Goal: Transaction & Acquisition: Book appointment/travel/reservation

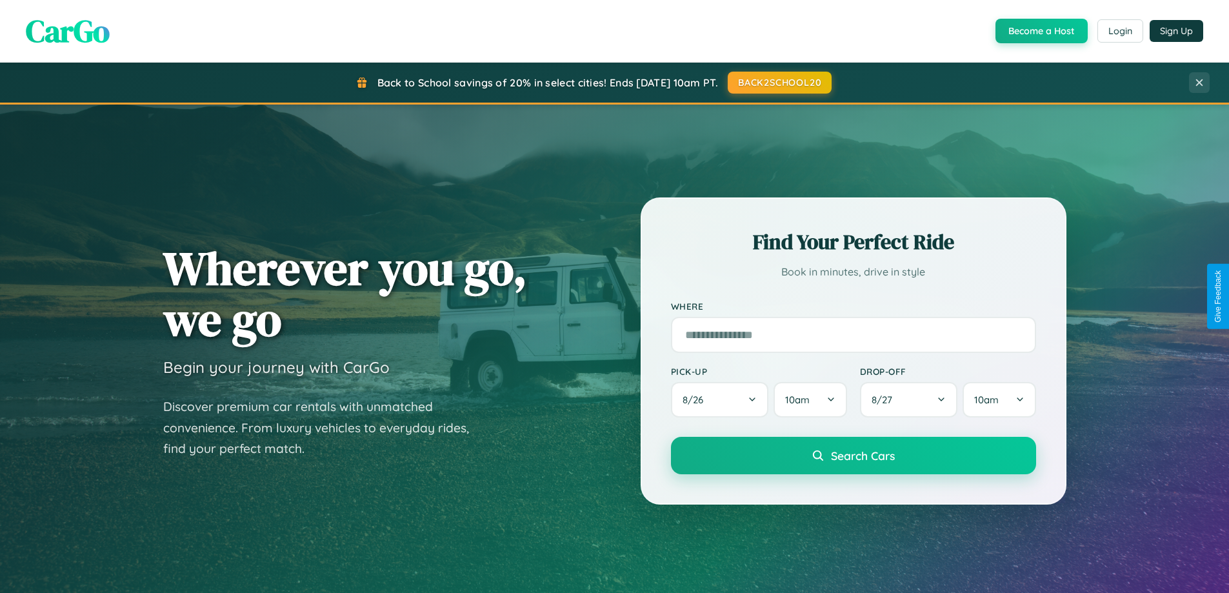
scroll to position [888, 0]
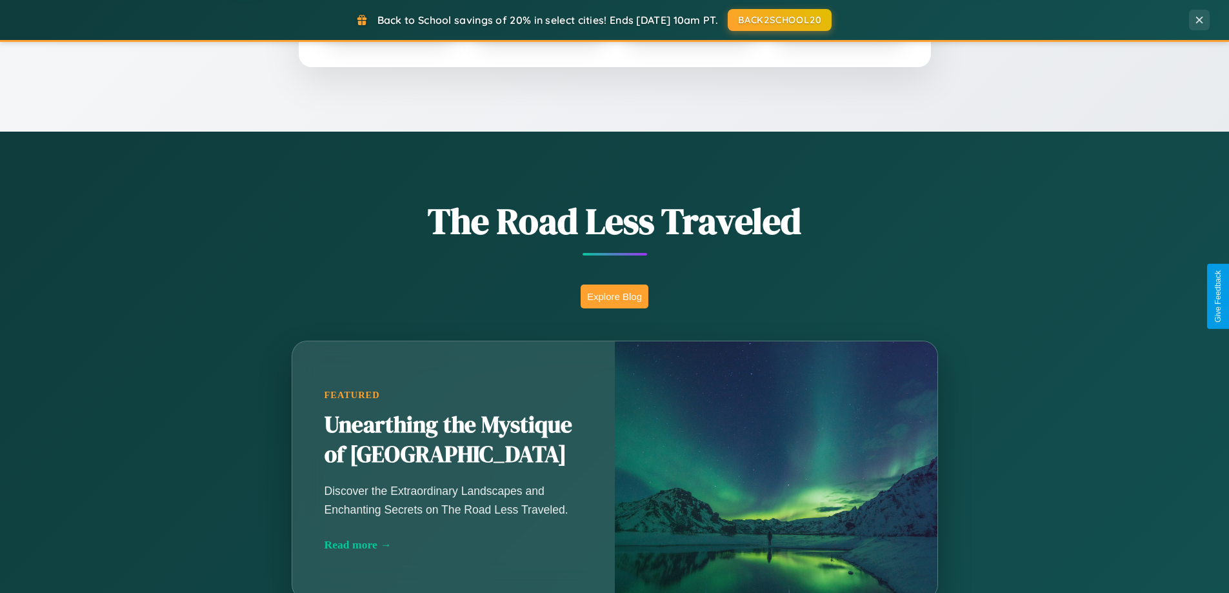
click at [614, 296] on button "Explore Blog" at bounding box center [615, 297] width 68 height 24
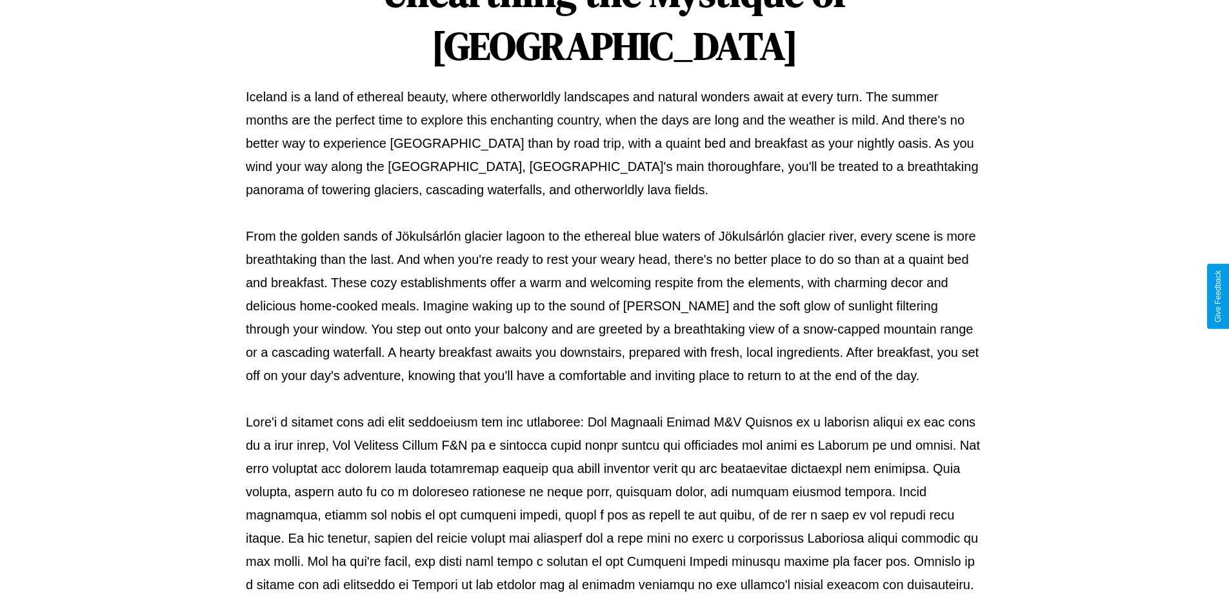
scroll to position [417, 0]
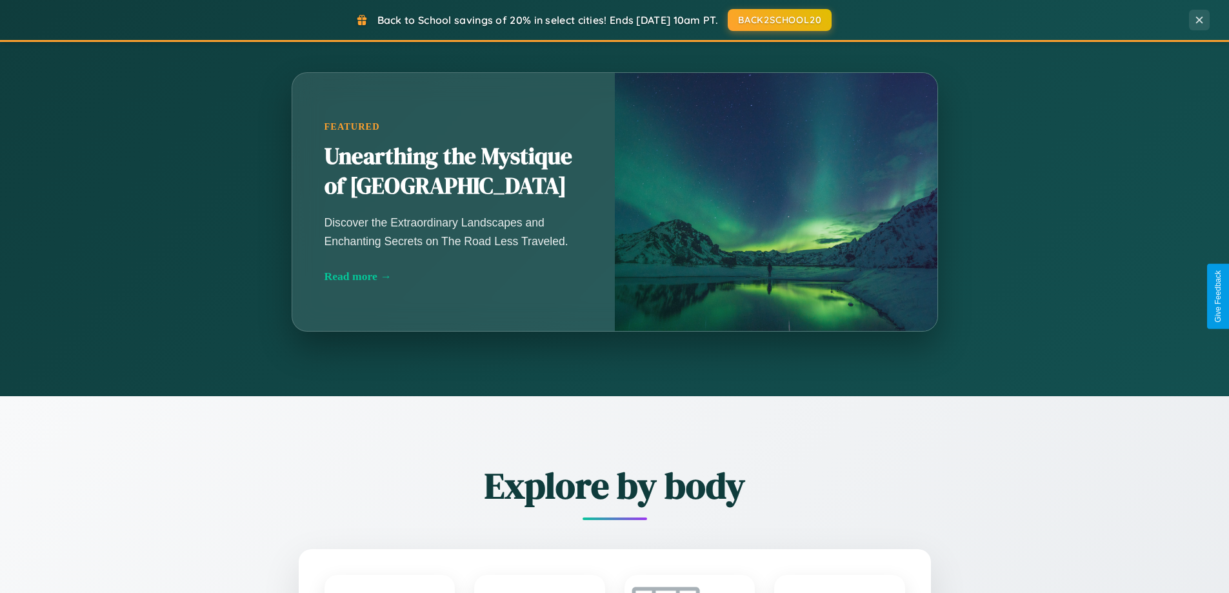
scroll to position [888, 0]
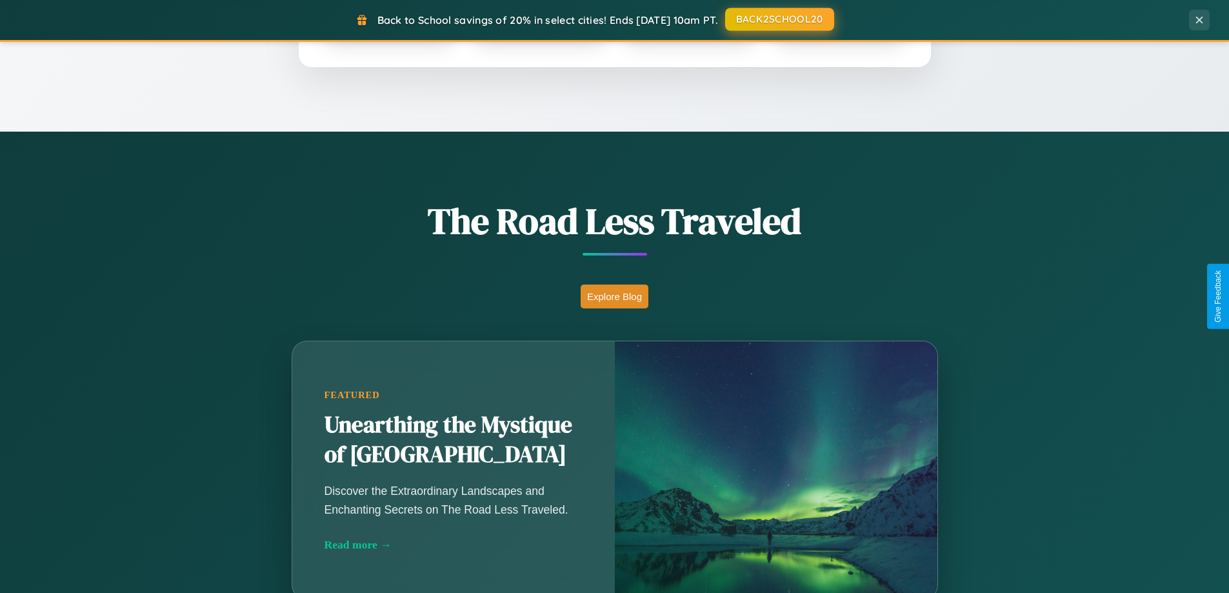
click at [779, 20] on button "BACK2SCHOOL20" at bounding box center [779, 19] width 109 height 23
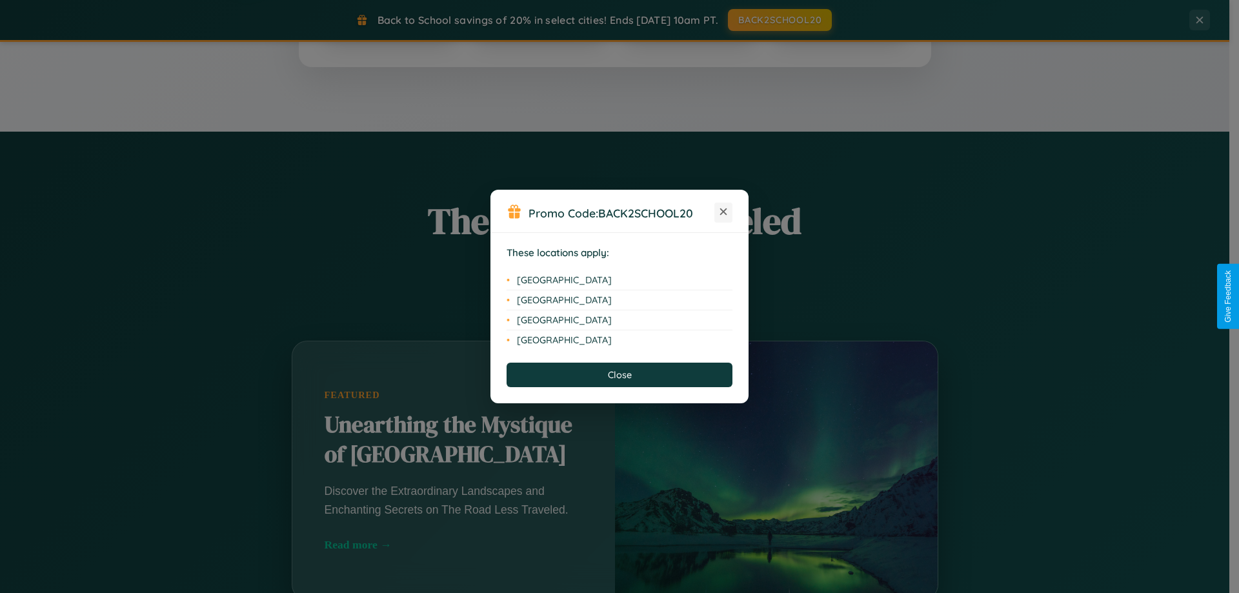
click at [723, 212] on icon at bounding box center [723, 211] width 7 height 7
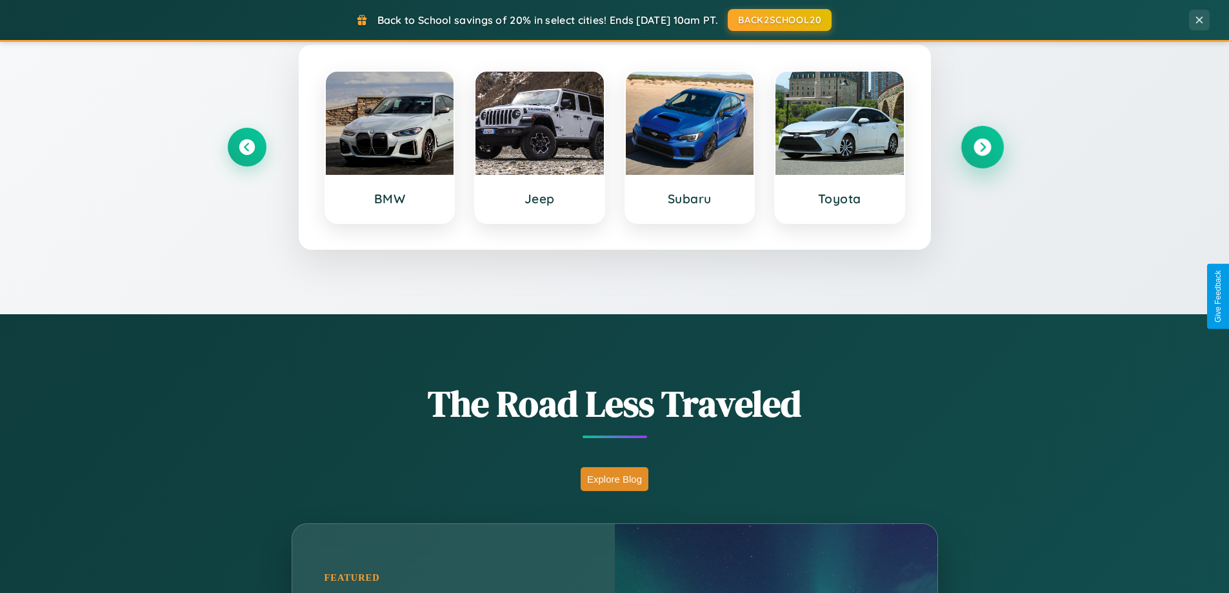
scroll to position [556, 0]
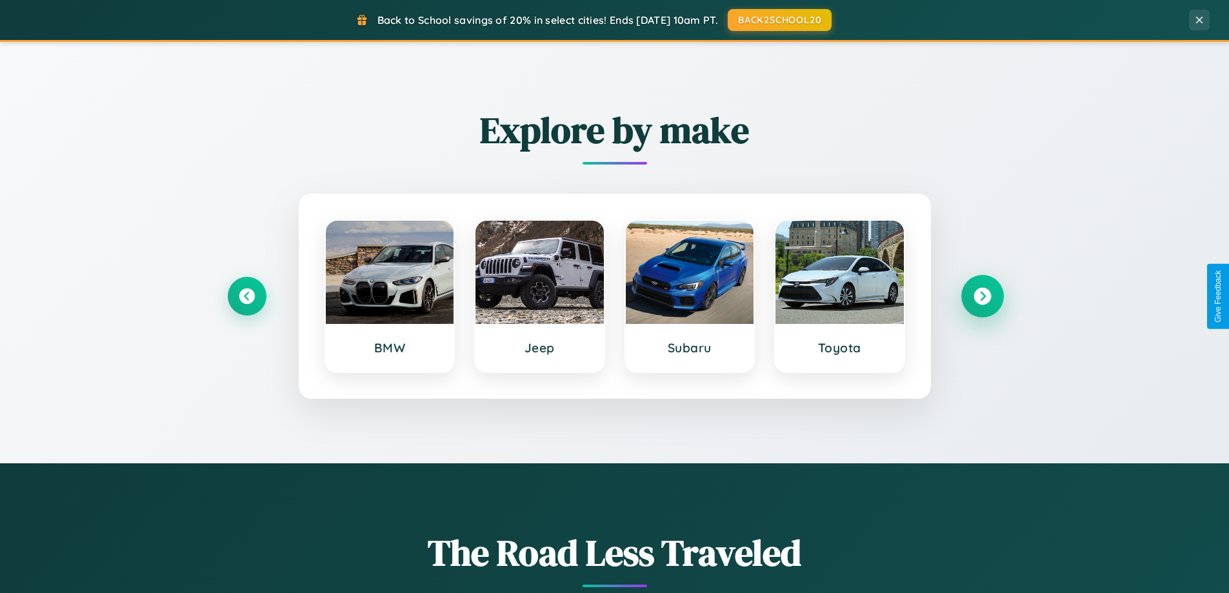
click at [982, 296] on icon at bounding box center [982, 296] width 17 height 17
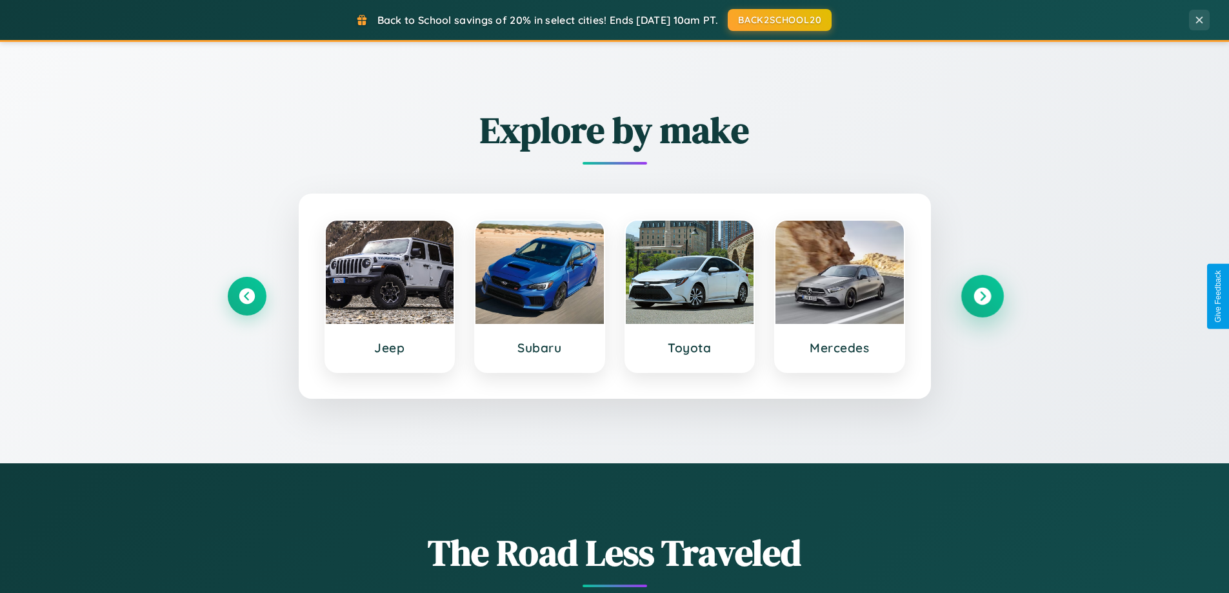
click at [982, 296] on icon at bounding box center [982, 296] width 17 height 17
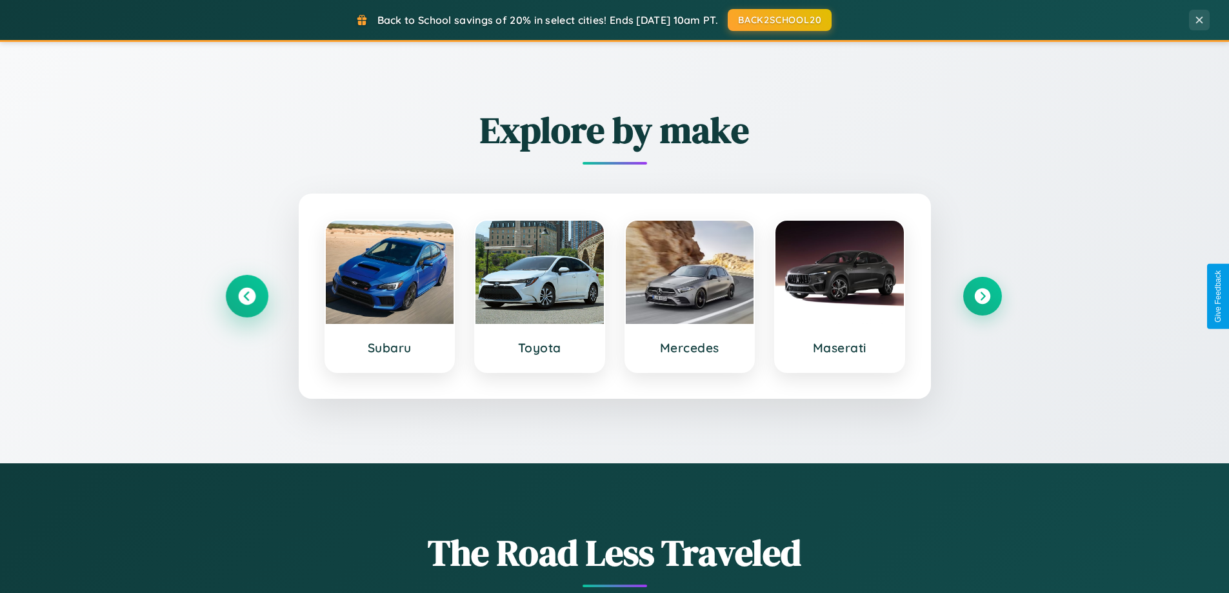
click at [246, 296] on icon at bounding box center [246, 296] width 17 height 17
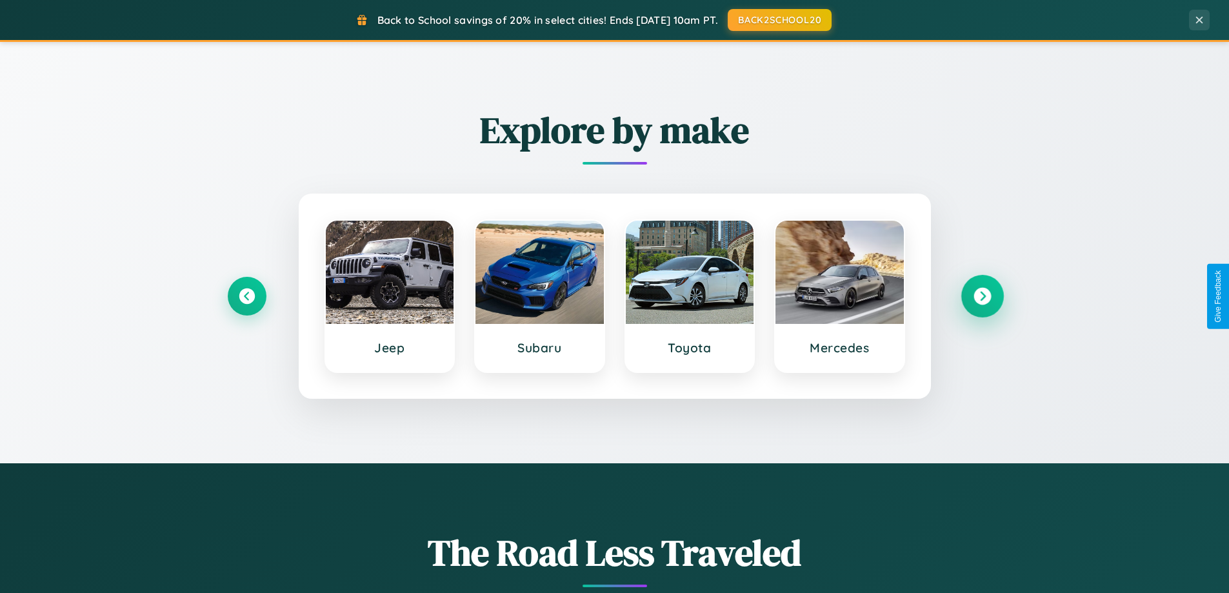
click at [982, 296] on icon at bounding box center [982, 296] width 17 height 17
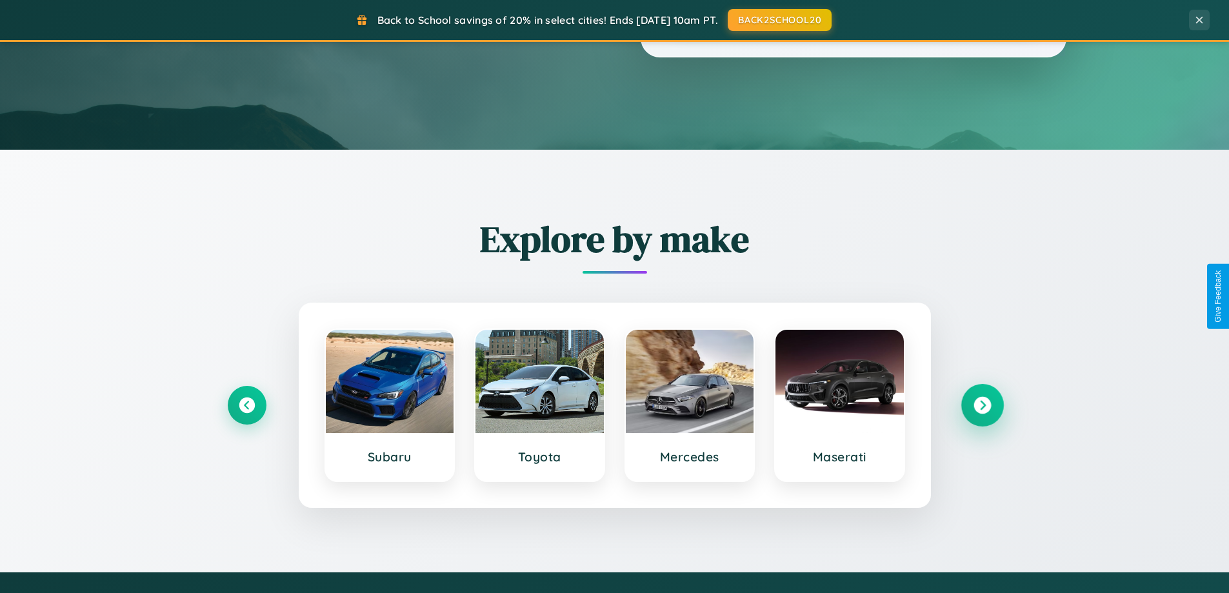
scroll to position [0, 0]
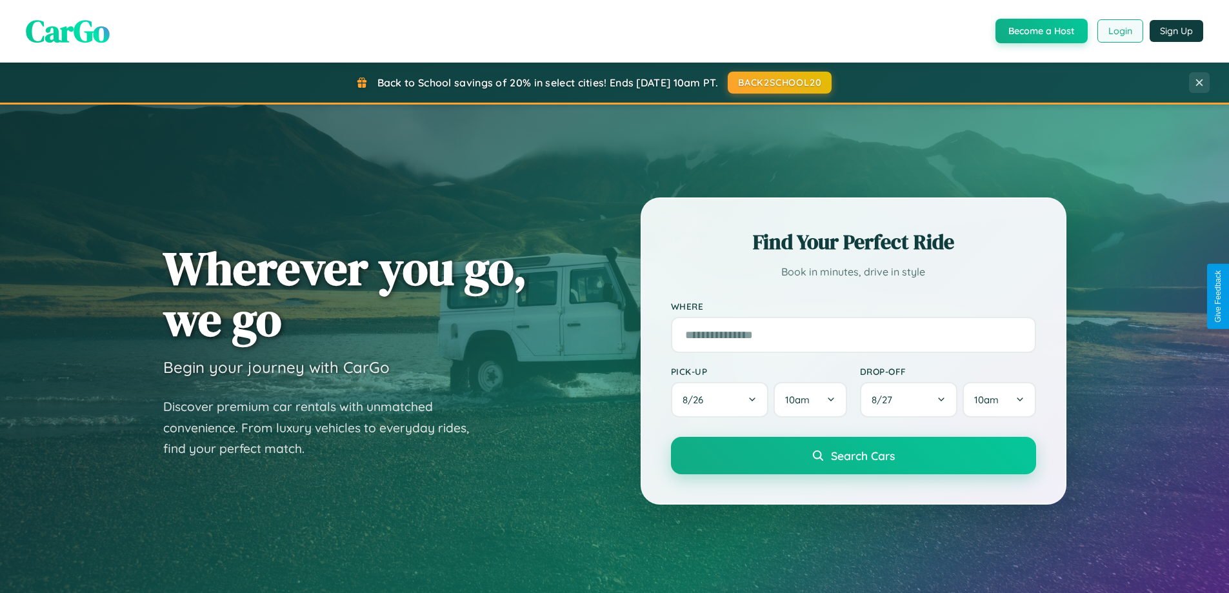
click at [1119, 31] on button "Login" at bounding box center [1120, 30] width 46 height 23
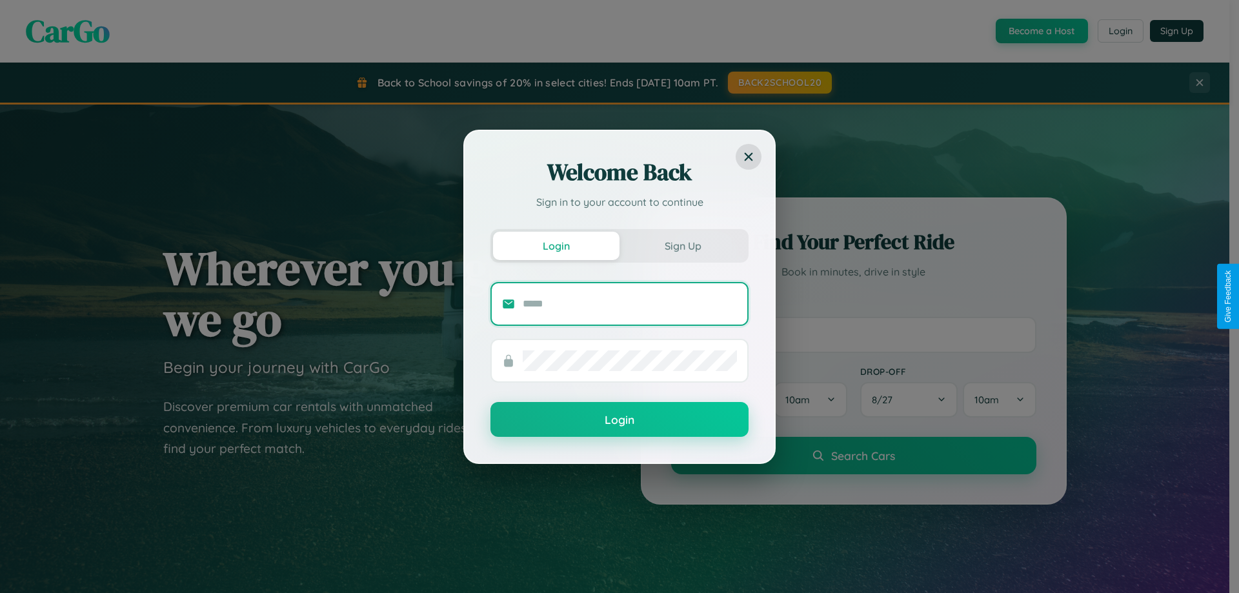
click at [630, 303] on input "text" at bounding box center [630, 304] width 214 height 21
type input "**********"
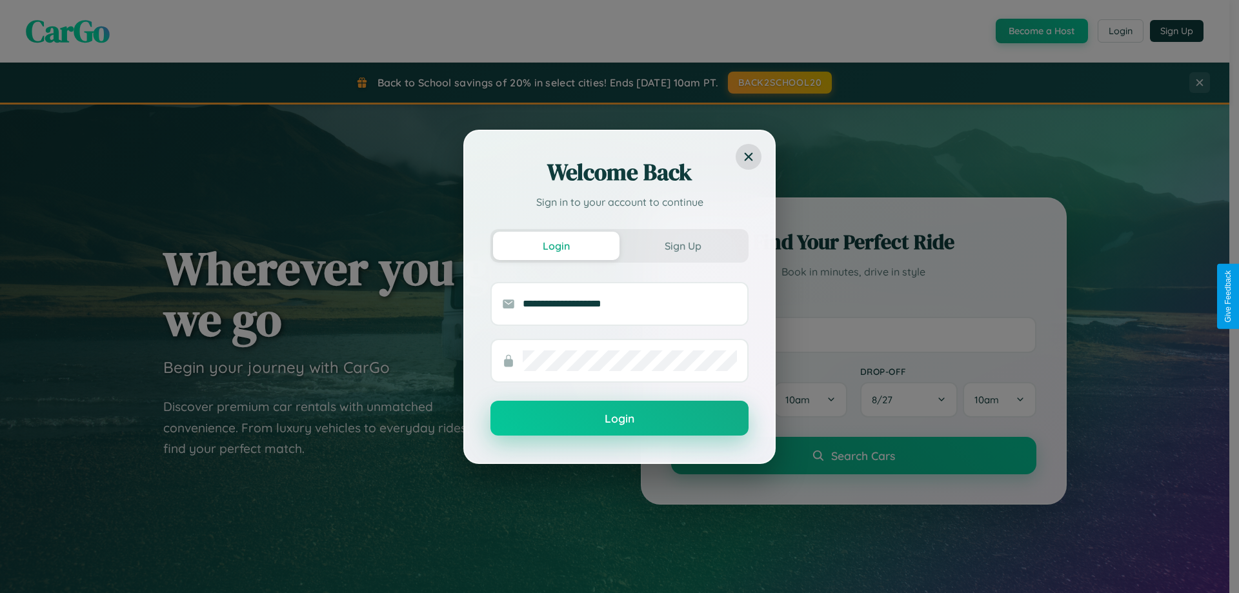
click at [619, 419] on button "Login" at bounding box center [619, 418] width 258 height 35
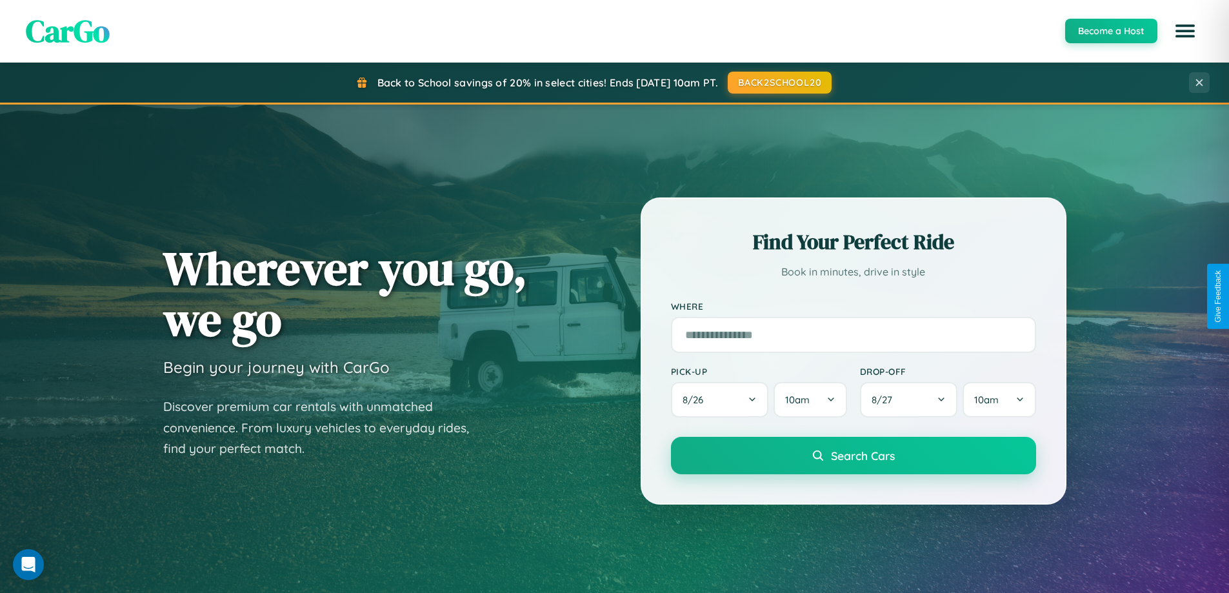
scroll to position [38, 0]
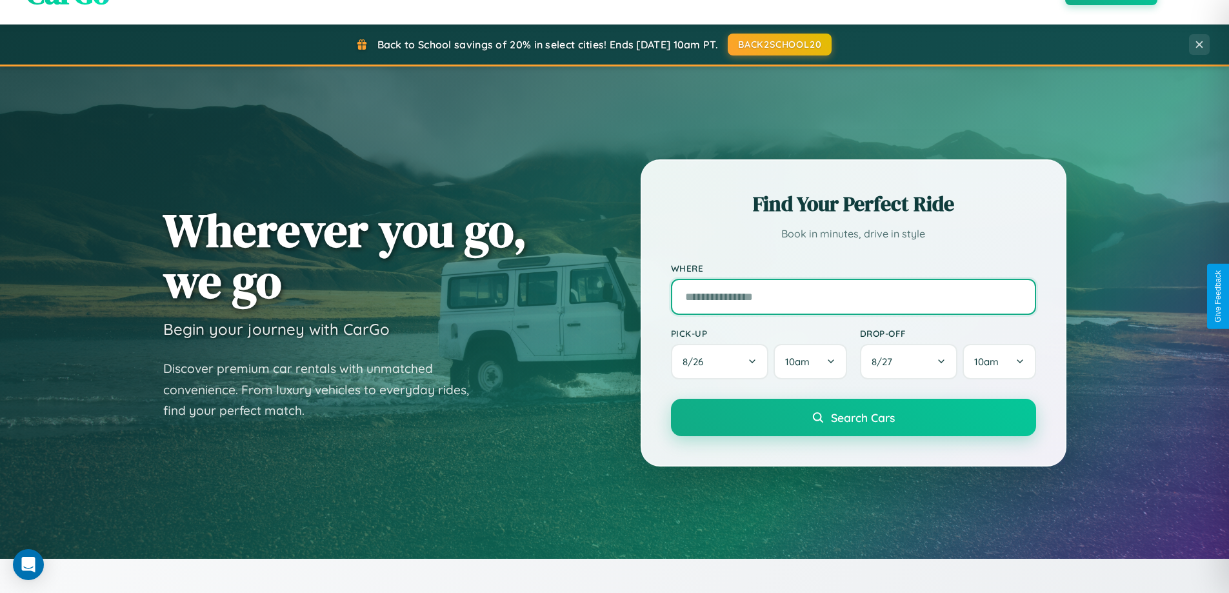
click at [853, 296] on input "text" at bounding box center [853, 297] width 365 height 36
type input "**********"
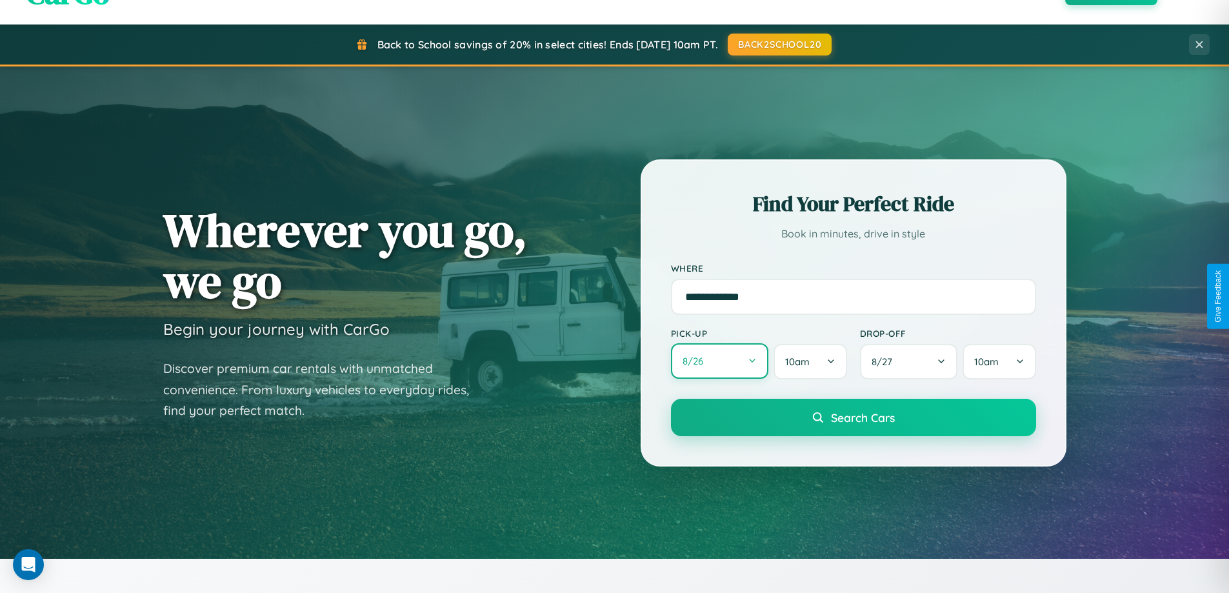
click at [719, 361] on button "8 / 26" at bounding box center [720, 360] width 98 height 35
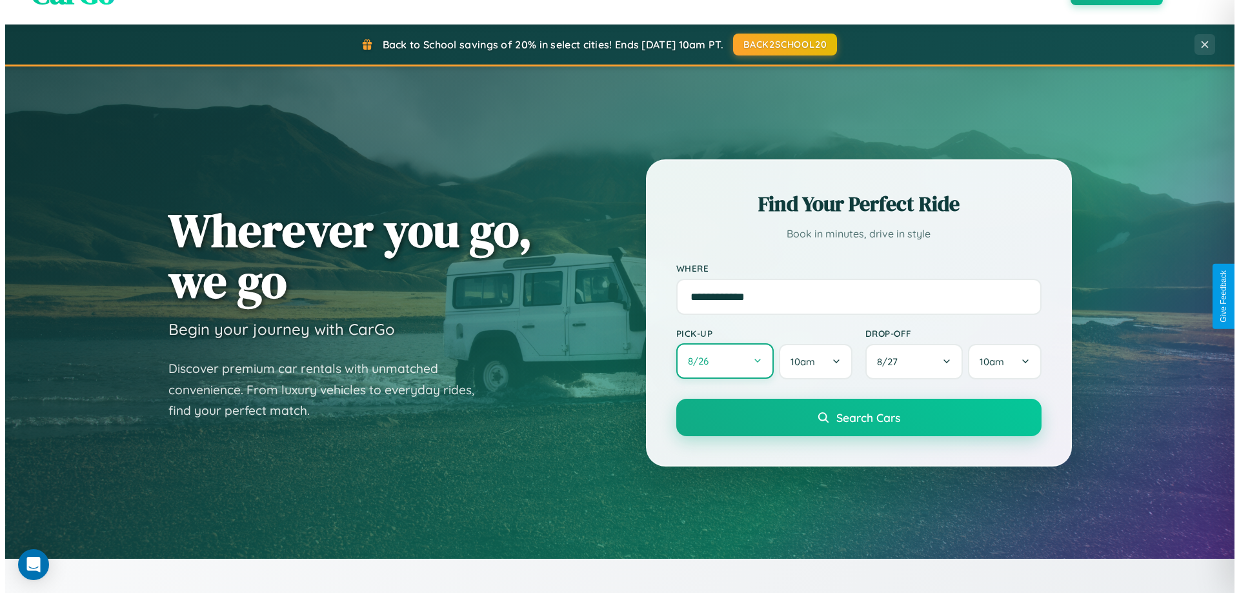
select select "*"
select select "****"
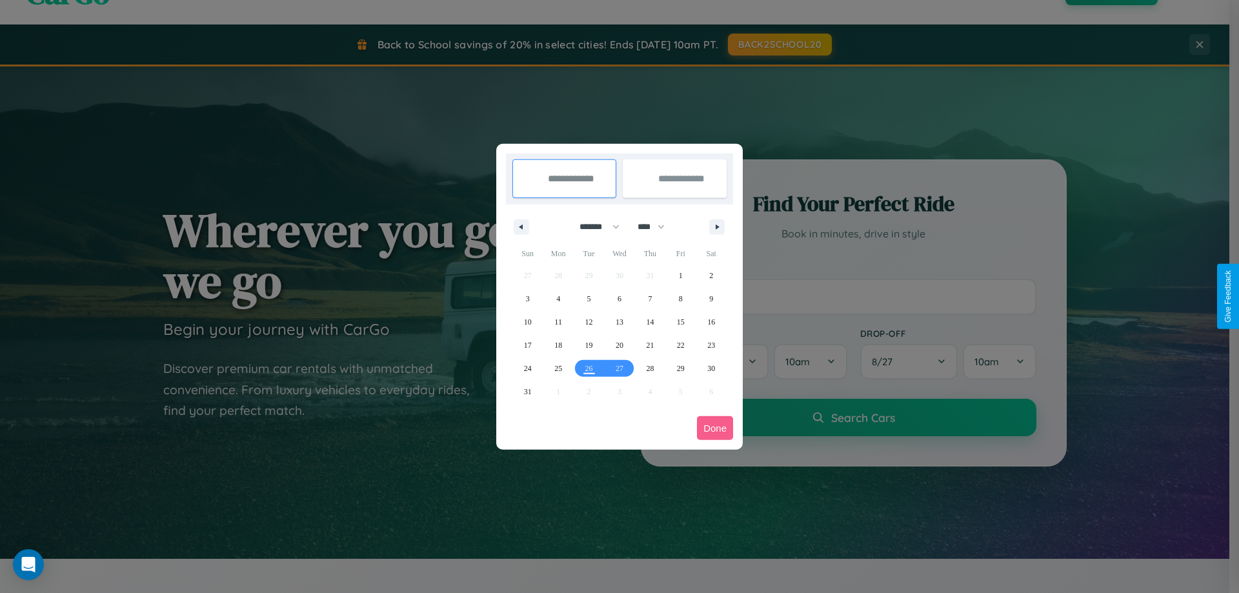
drag, startPoint x: 594, startPoint y: 226, endPoint x: 619, endPoint y: 259, distance: 41.3
click at [594, 226] on select "******* ******** ***** ***** *** **** **** ****** ********* ******* ******** **…" at bounding box center [597, 226] width 55 height 21
select select "*"
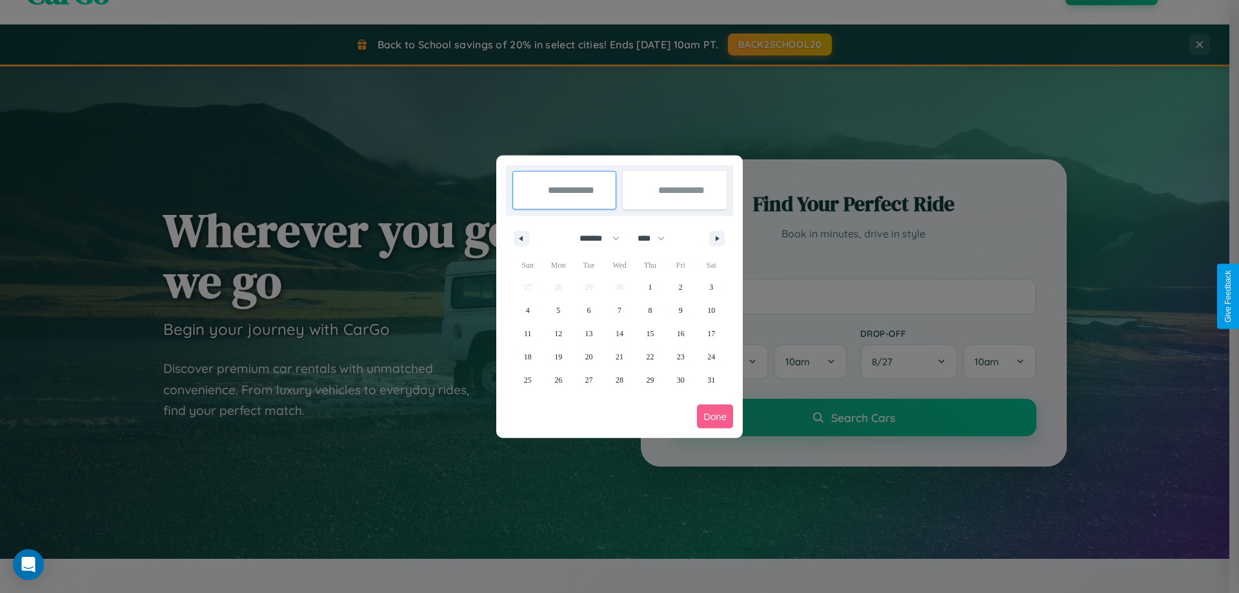
click at [657, 238] on select "**** **** **** **** **** **** **** **** **** **** **** **** **** **** **** ****…" at bounding box center [650, 238] width 39 height 21
select select "****"
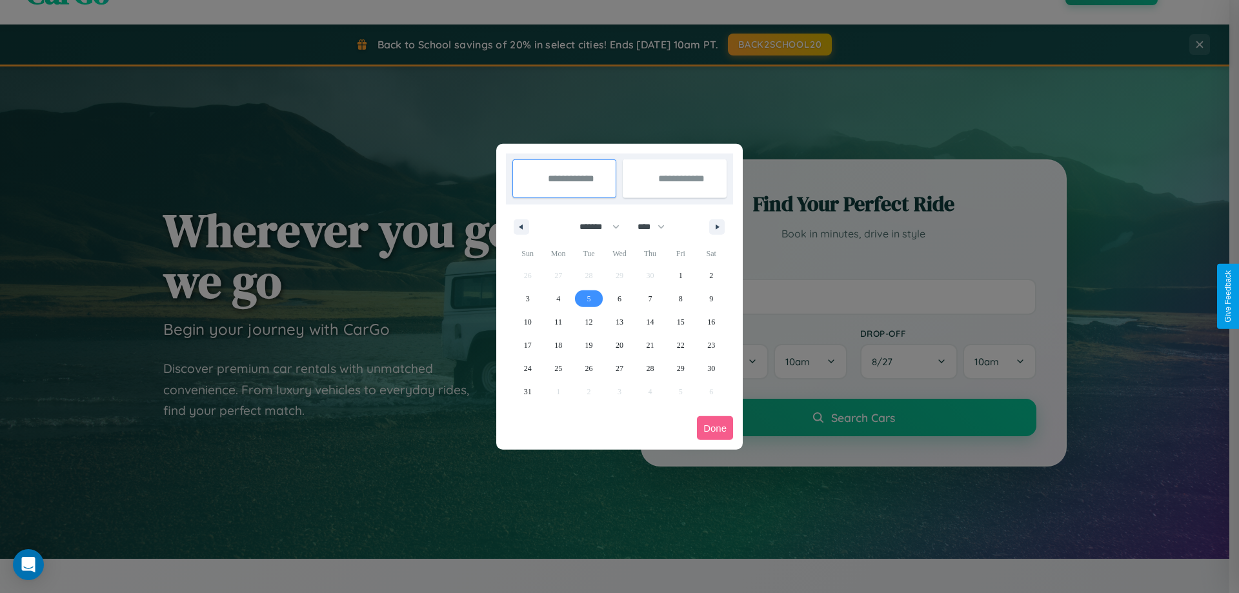
click at [588, 298] on span "5" at bounding box center [589, 298] width 4 height 23
type input "**********"
click at [619, 321] on span "13" at bounding box center [619, 321] width 8 height 23
type input "**********"
click at [715, 428] on button "Done" at bounding box center [715, 428] width 36 height 24
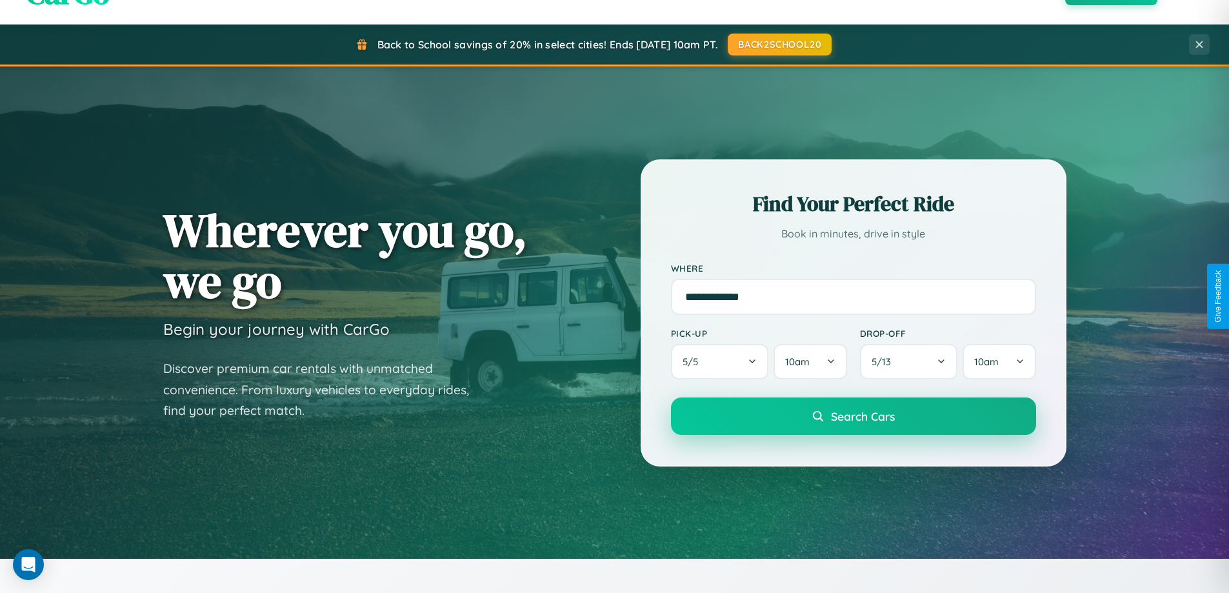
click at [853, 416] on span "Search Cars" at bounding box center [863, 416] width 64 height 14
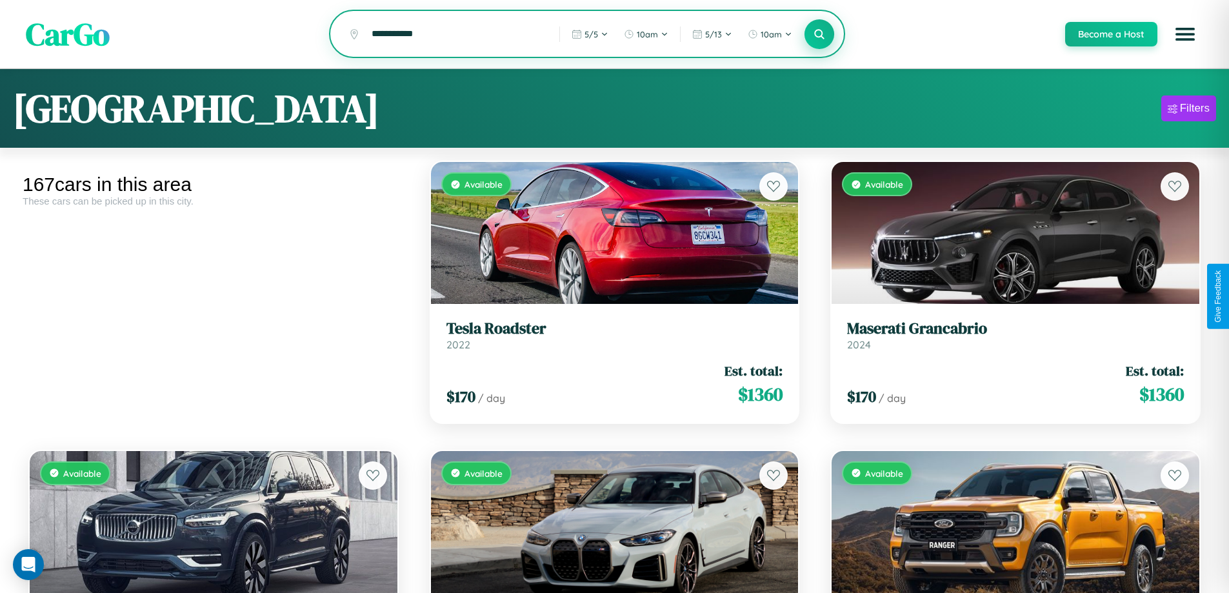
click at [819, 35] on icon at bounding box center [820, 34] width 12 height 12
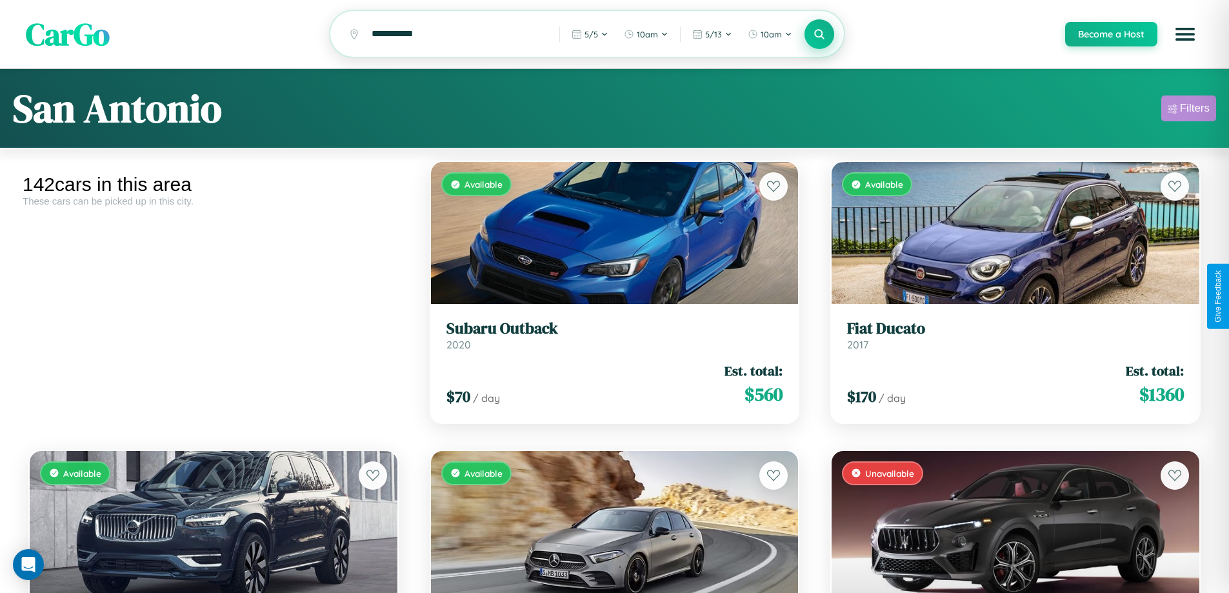
click at [1188, 110] on div "Filters" at bounding box center [1195, 108] width 30 height 13
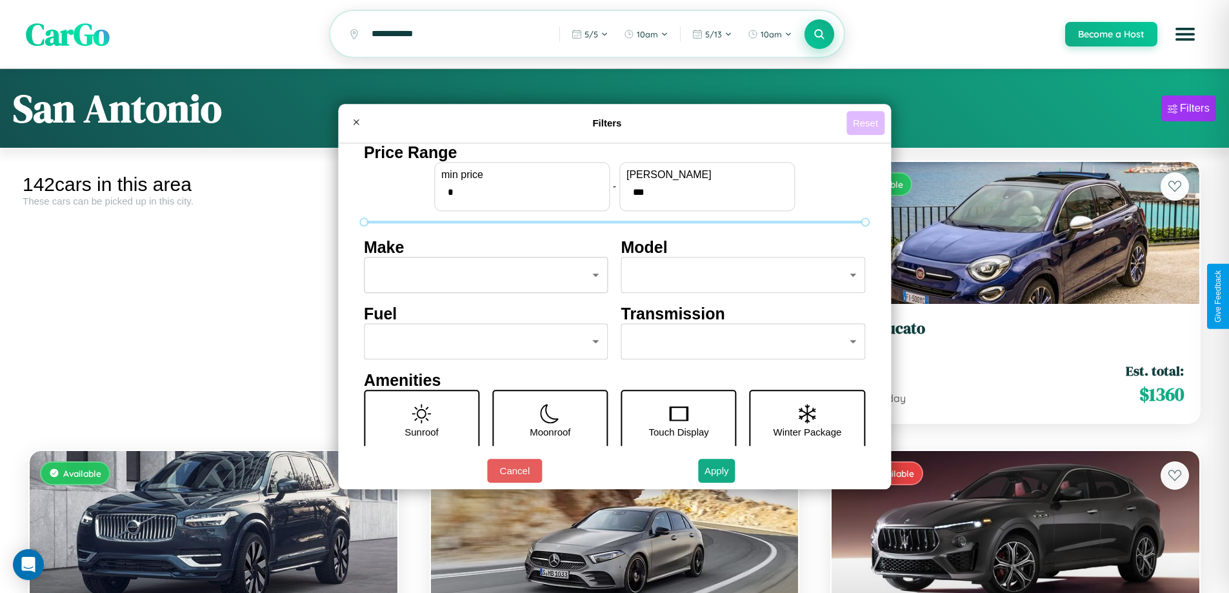
click at [867, 123] on button "Reset" at bounding box center [865, 123] width 38 height 24
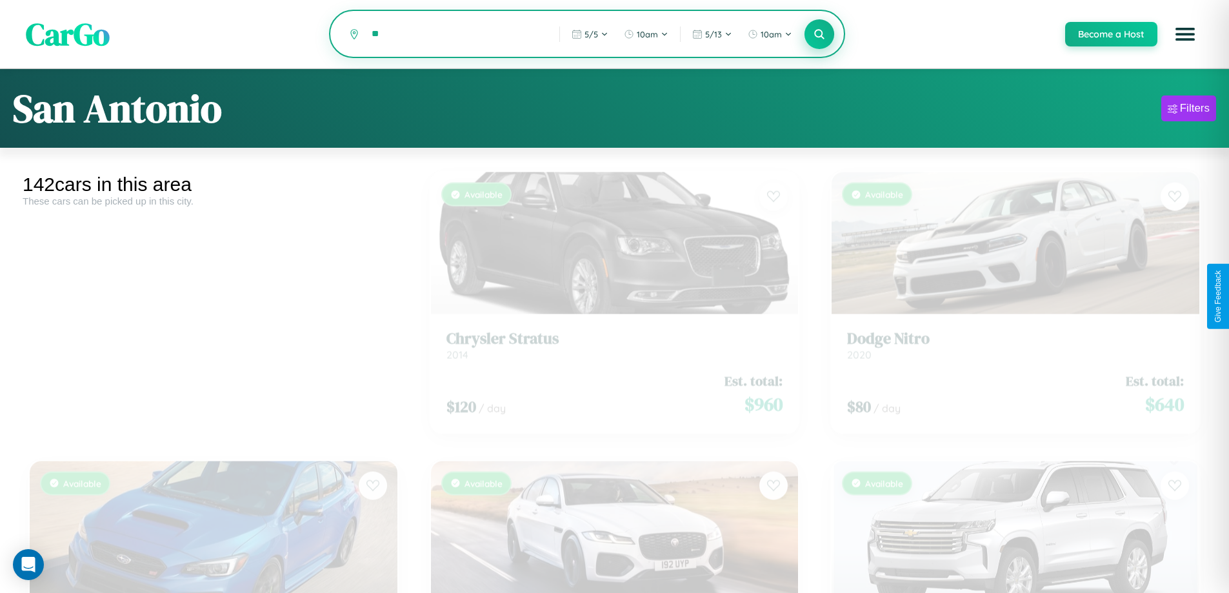
type input "*"
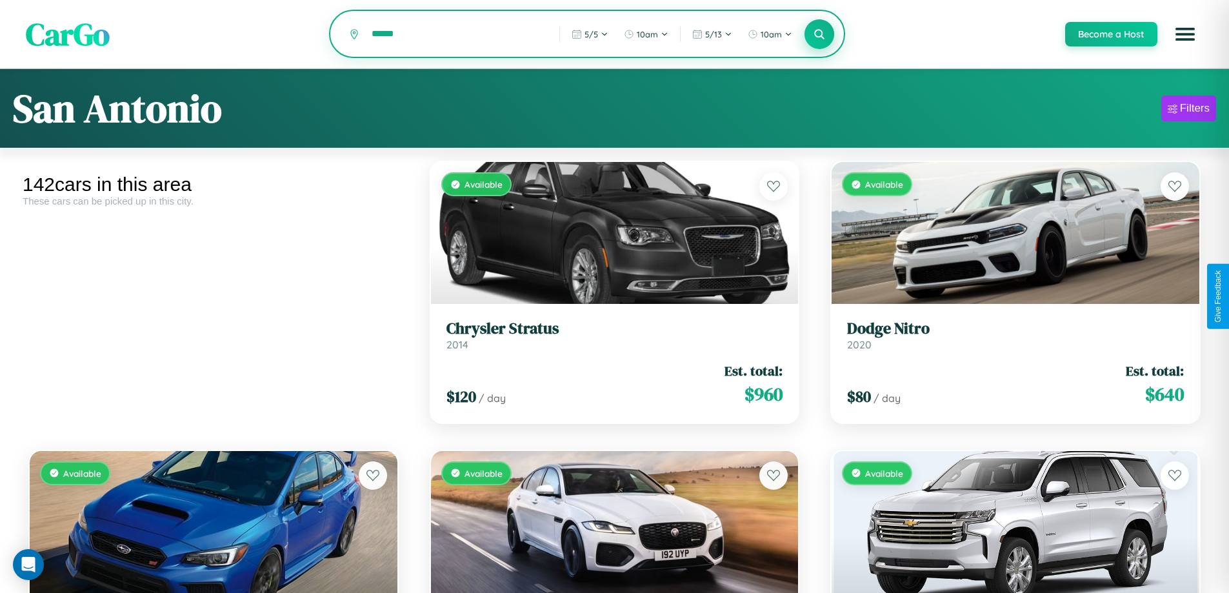
type input "******"
click at [819, 35] on icon at bounding box center [820, 34] width 12 height 12
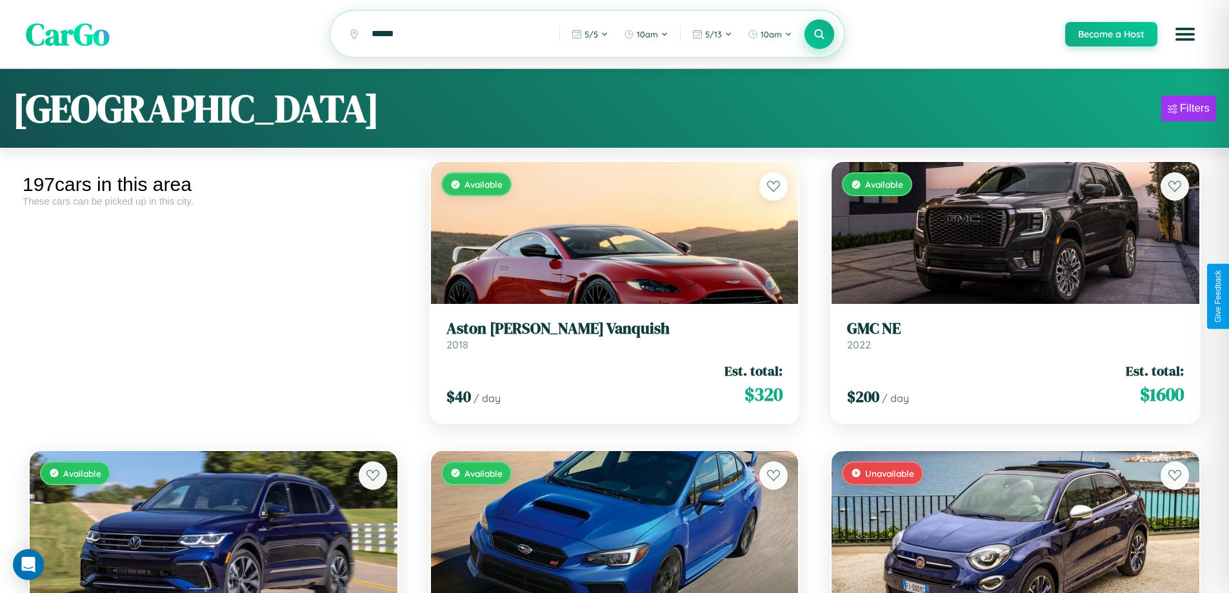
scroll to position [8559, 0]
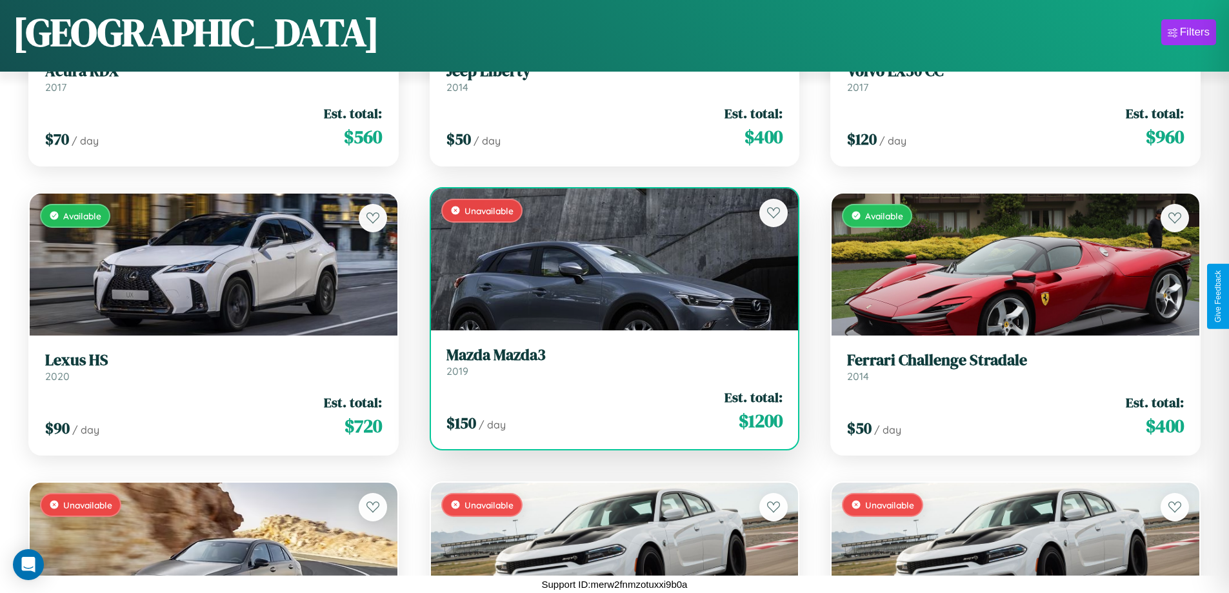
click at [609, 366] on link "Mazda Mazda3 2019" at bounding box center [614, 362] width 337 height 32
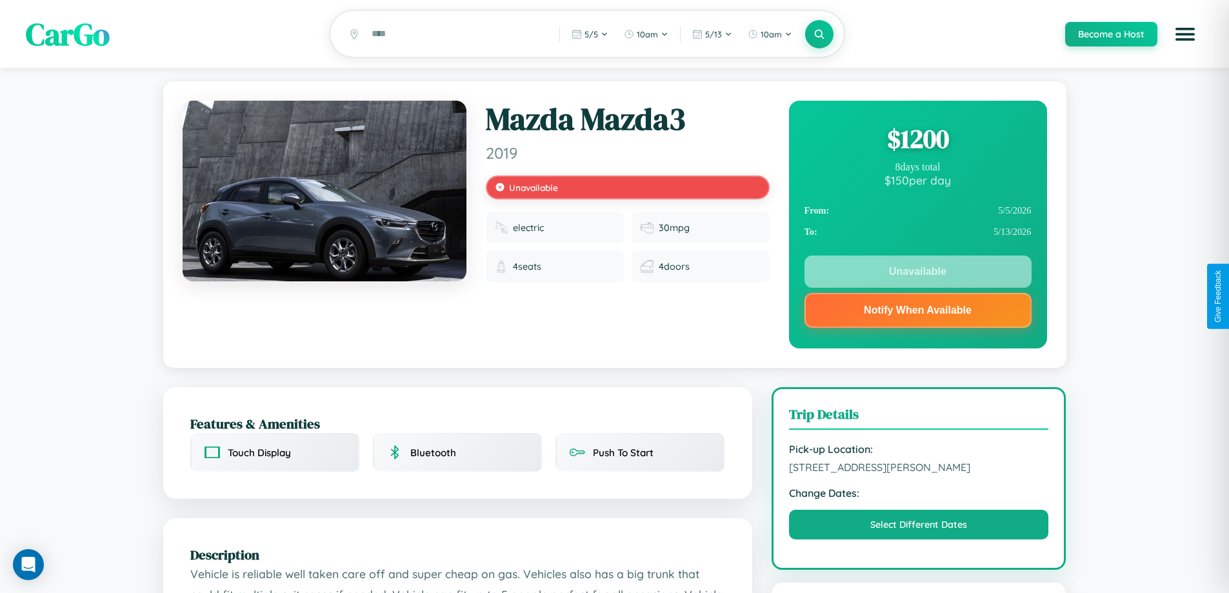
scroll to position [173, 0]
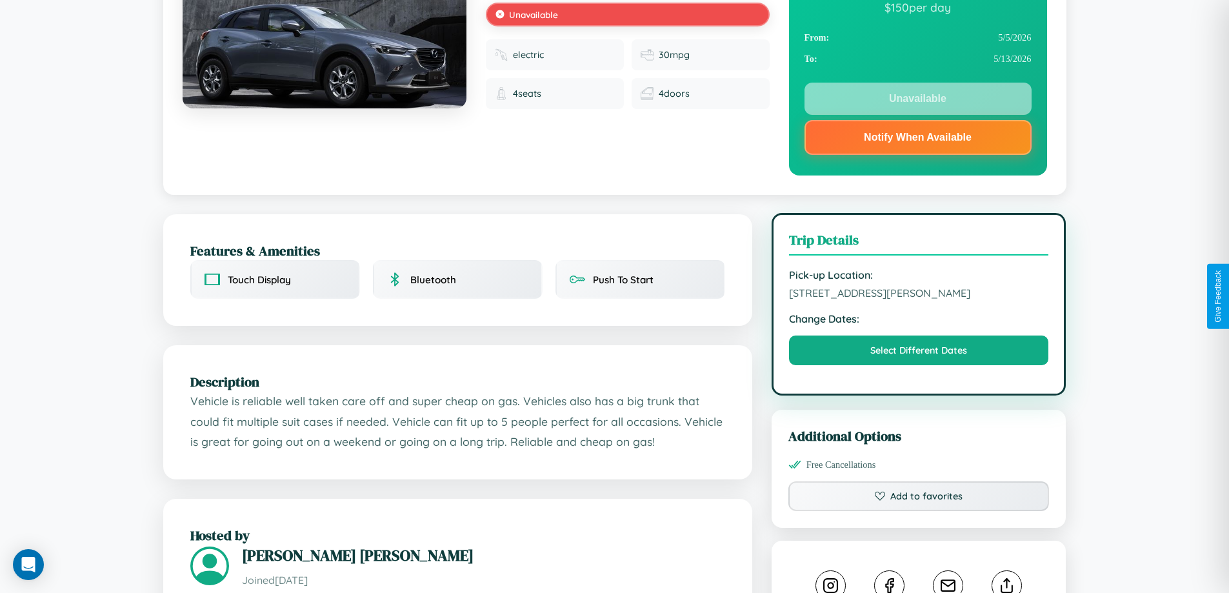
click at [919, 295] on span "245 Smith Street Warsaw 72057 Poland" at bounding box center [919, 292] width 260 height 13
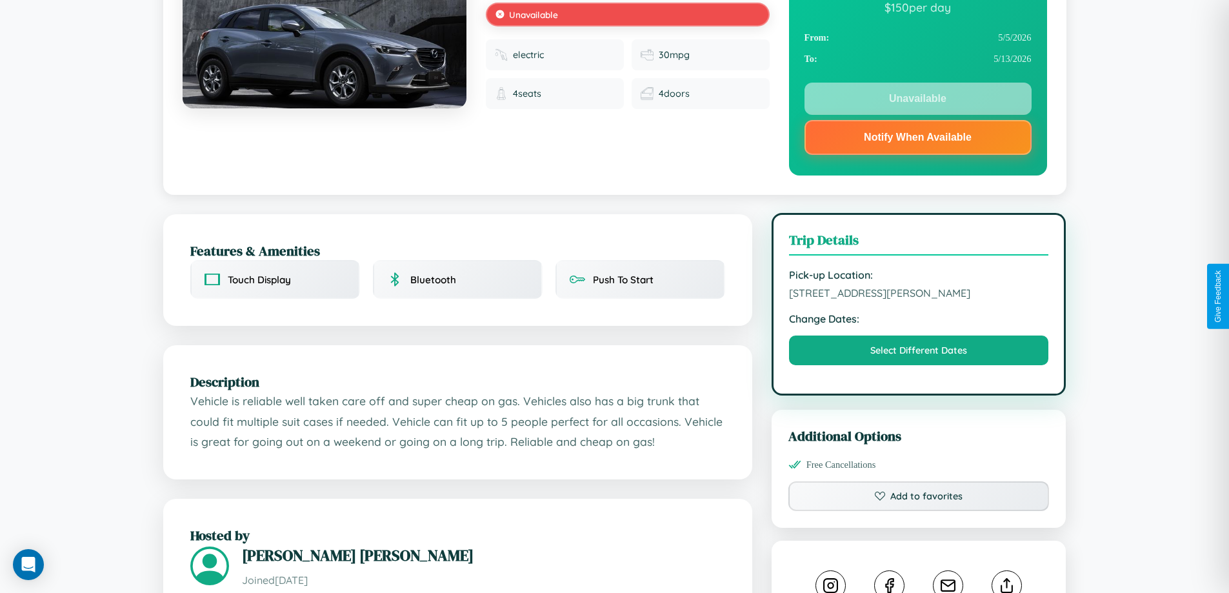
click at [919, 295] on span "245 Smith Street Warsaw 72057 Poland" at bounding box center [919, 292] width 260 height 13
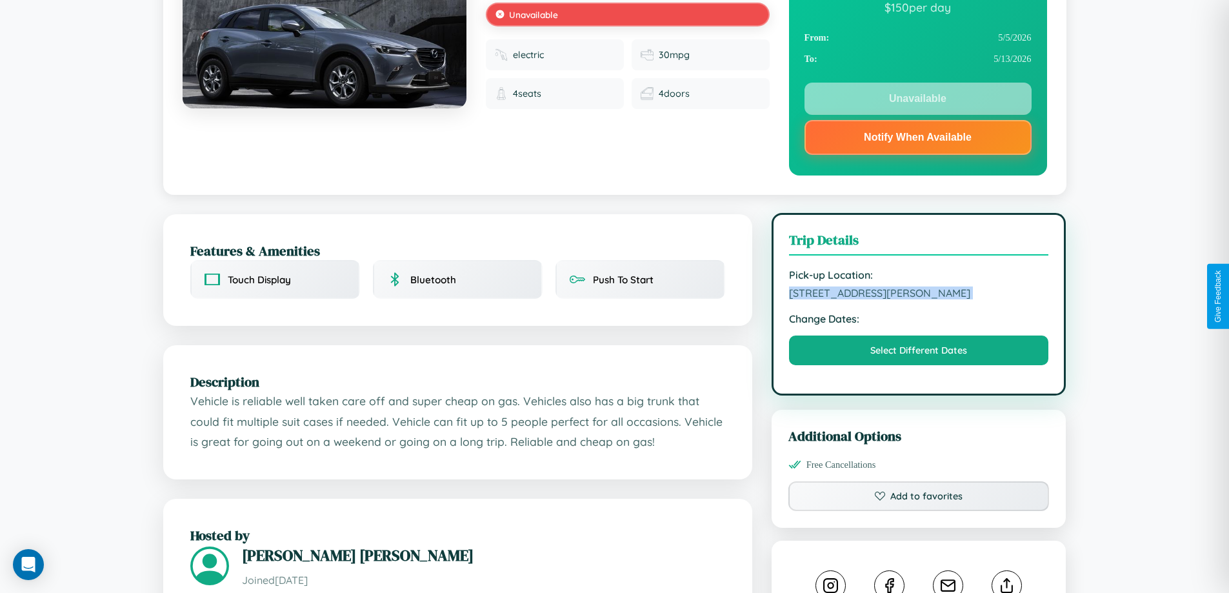
click at [919, 295] on span "245 Smith Street Warsaw 72057 Poland" at bounding box center [919, 292] width 260 height 13
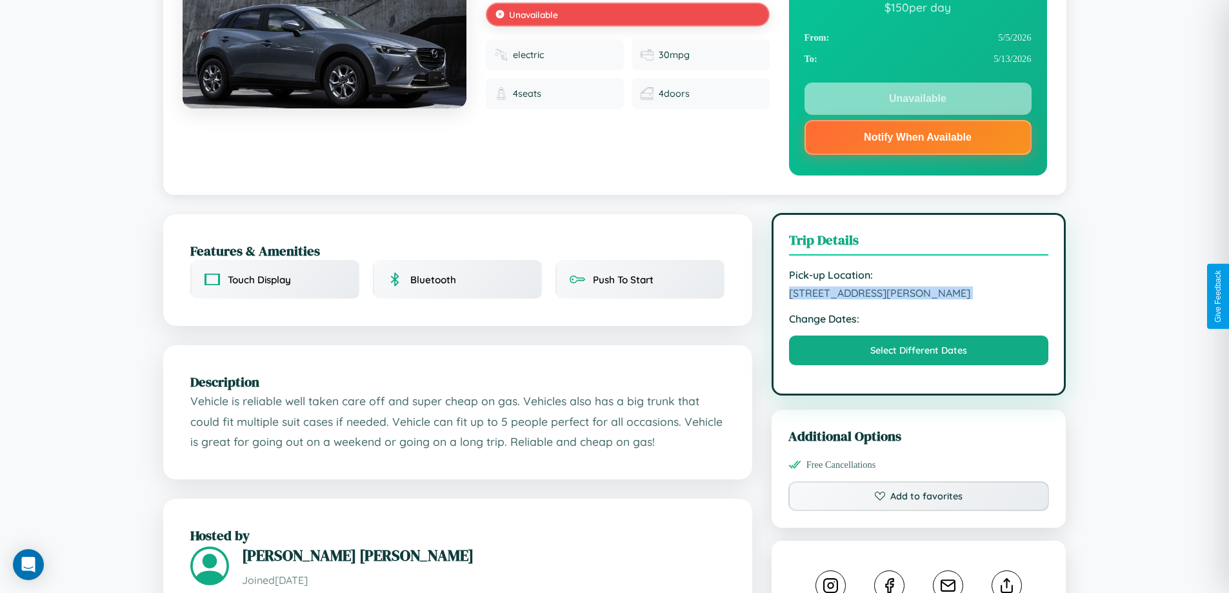
click at [919, 295] on span "245 Smith Street Warsaw 72057 Poland" at bounding box center [919, 292] width 260 height 13
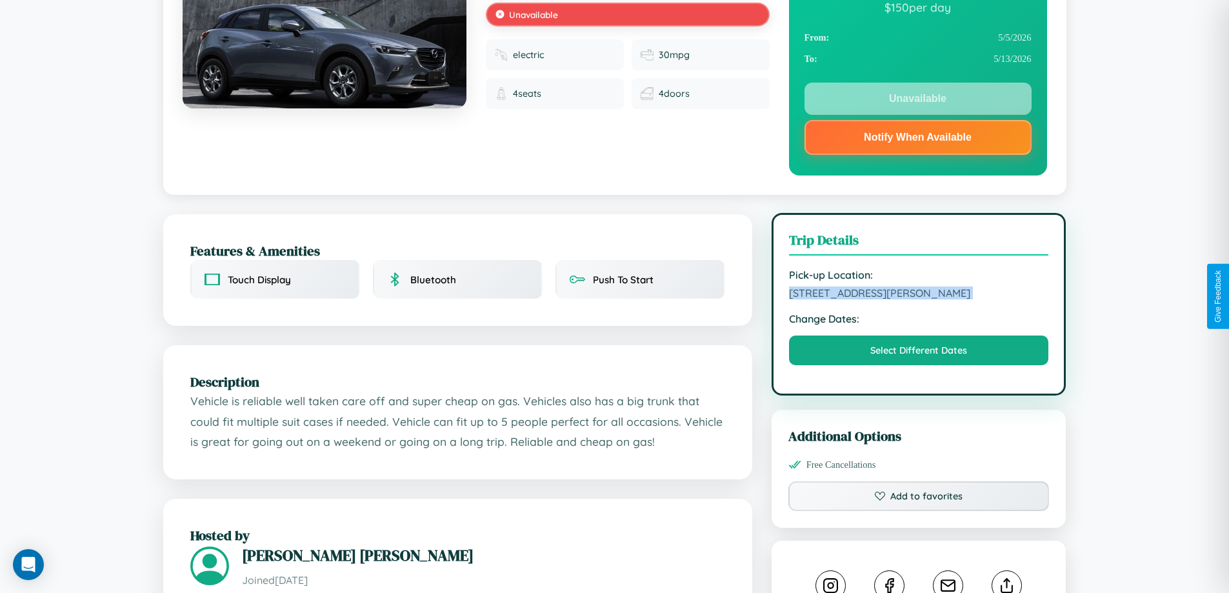
click at [919, 295] on span "245 Smith Street Warsaw 72057 Poland" at bounding box center [919, 292] width 260 height 13
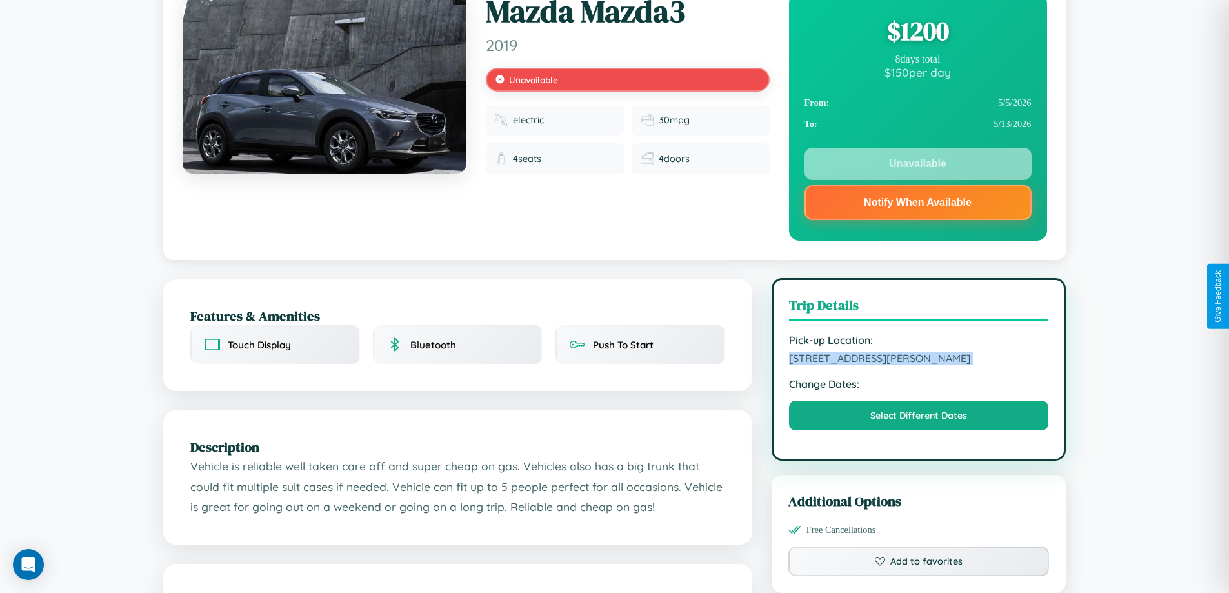
scroll to position [0, 0]
